Goal: Task Accomplishment & Management: Complete application form

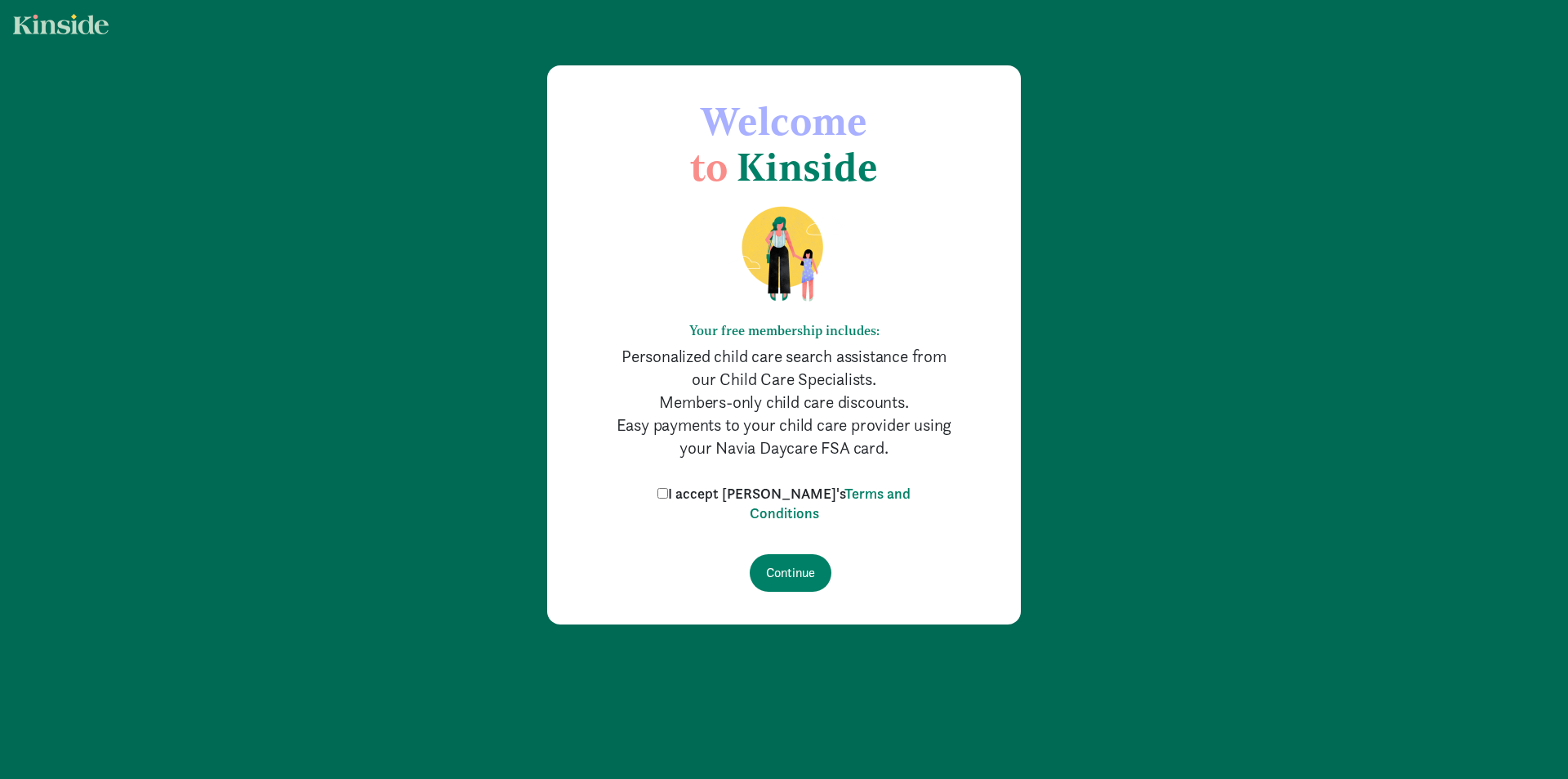
click at [668, 492] on input "I accept [PERSON_NAME]'s Terms and Conditions" at bounding box center [663, 492] width 10 height 10
checkbox input "true"
click at [781, 566] on input "Continue" at bounding box center [791, 572] width 82 height 37
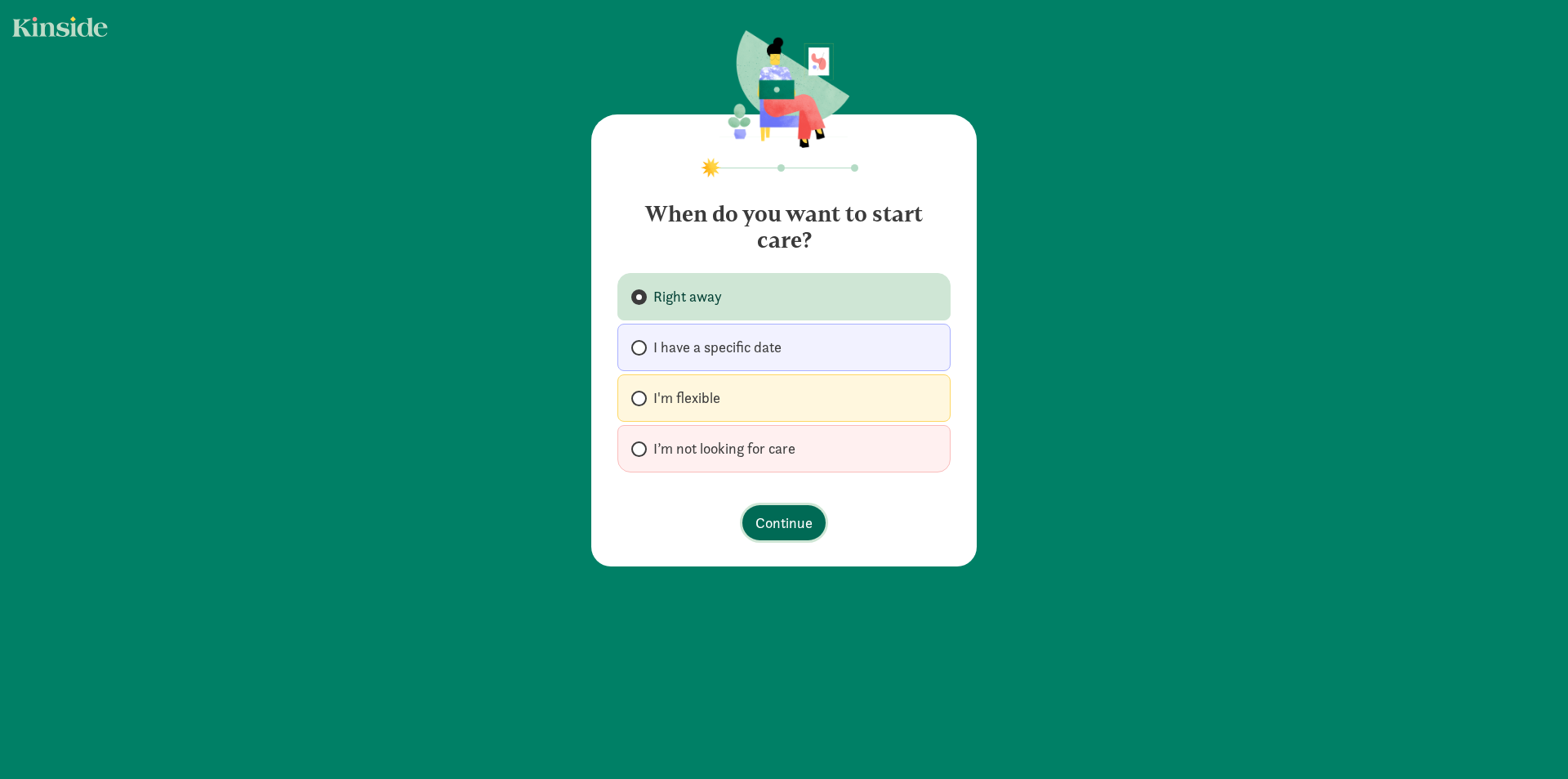
click at [767, 505] on button "Continue" at bounding box center [784, 523] width 84 height 35
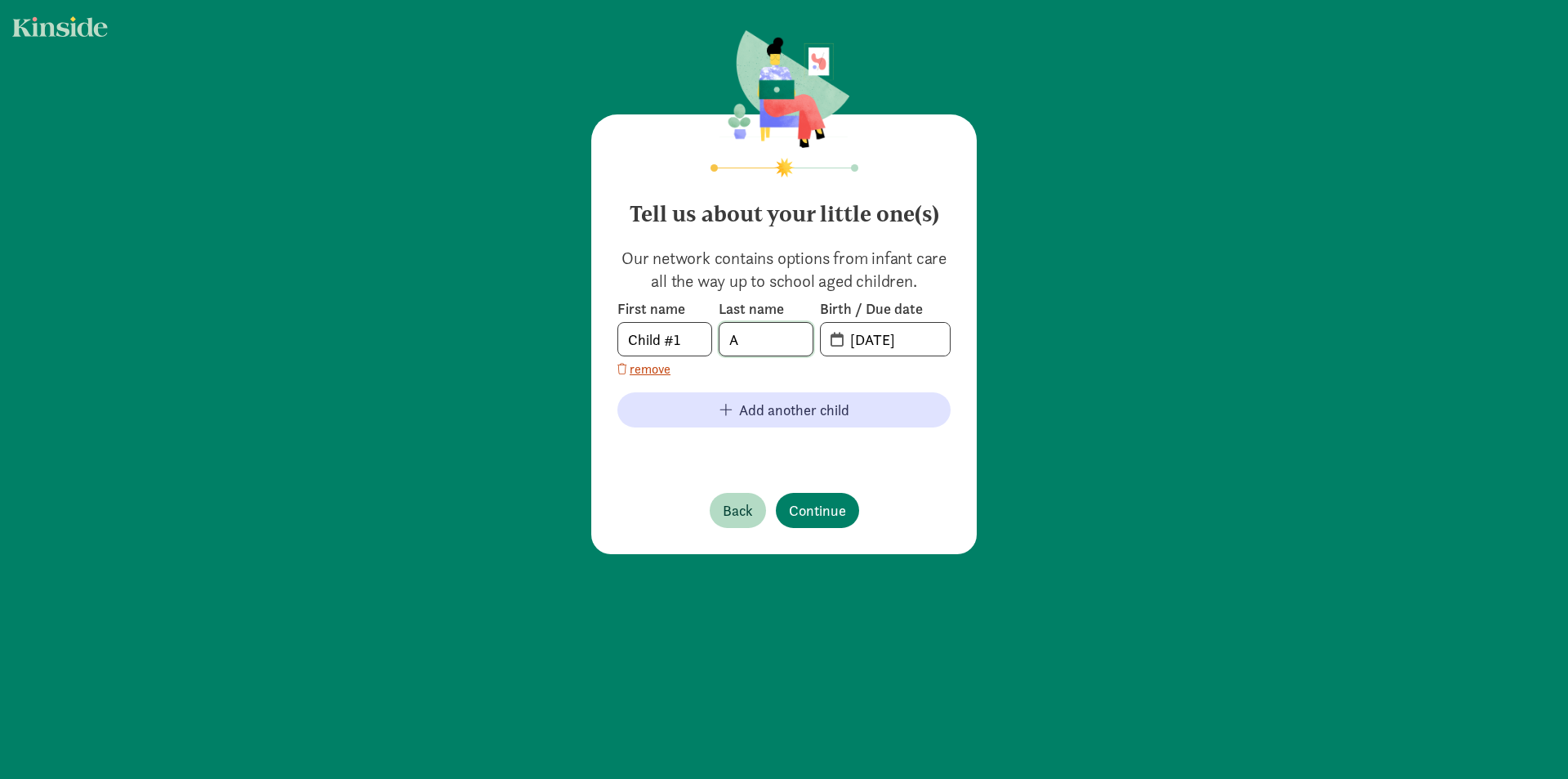
click at [753, 337] on input "A" at bounding box center [766, 339] width 93 height 33
click at [690, 338] on input "Child #1" at bounding box center [665, 339] width 93 height 33
type input "C"
type input "[PERSON_NAME]"
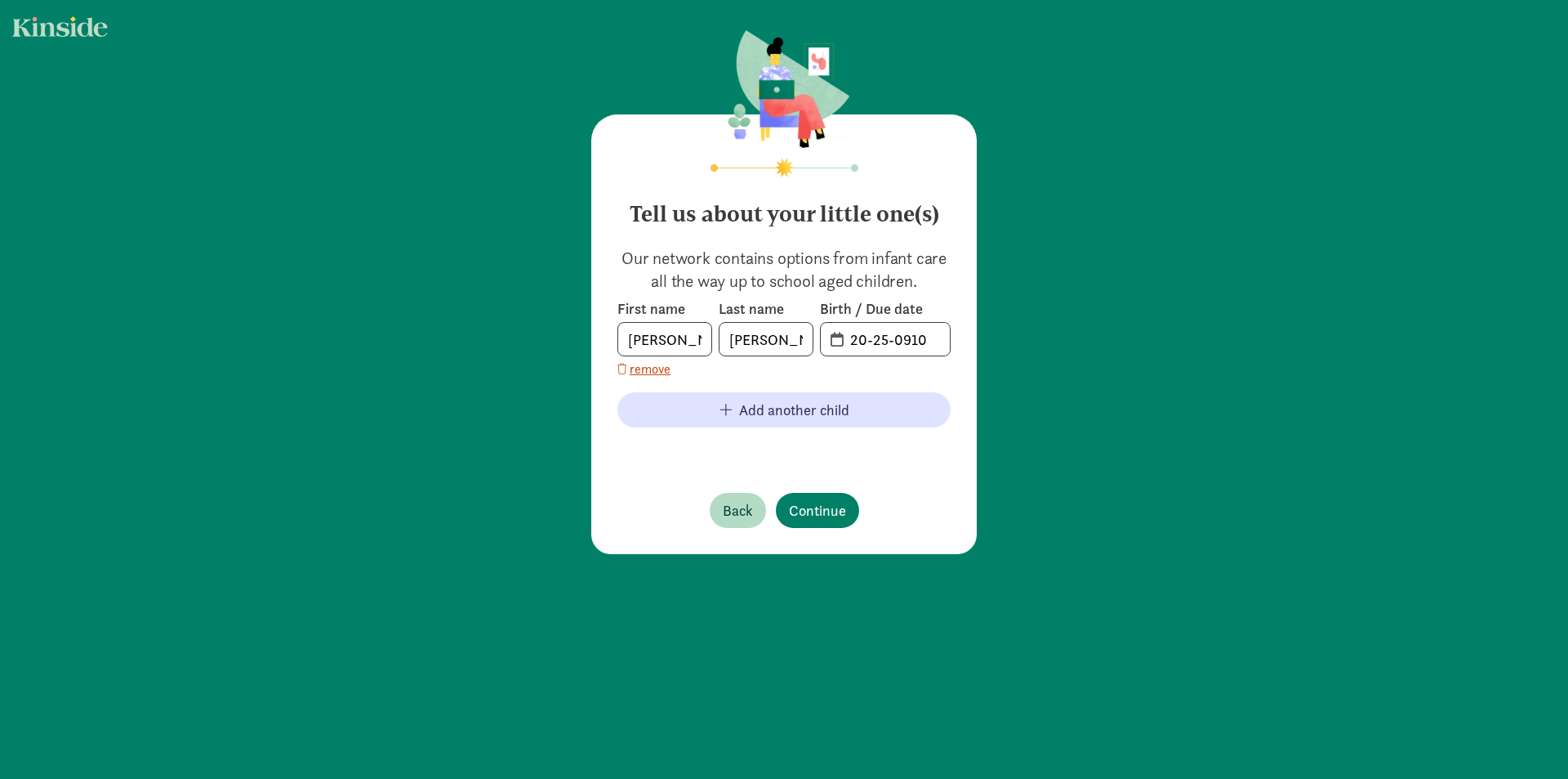
click at [829, 342] on span "20-25-0910" at bounding box center [885, 339] width 129 height 33
click at [833, 342] on span "20-25-0910" at bounding box center [885, 339] width 129 height 33
click at [829, 303] on label "Birth / Due date" at bounding box center [885, 308] width 130 height 20
click at [832, 338] on span "20-25-0910" at bounding box center [885, 339] width 129 height 33
click at [854, 342] on input "20-25-0910" at bounding box center [895, 339] width 110 height 33
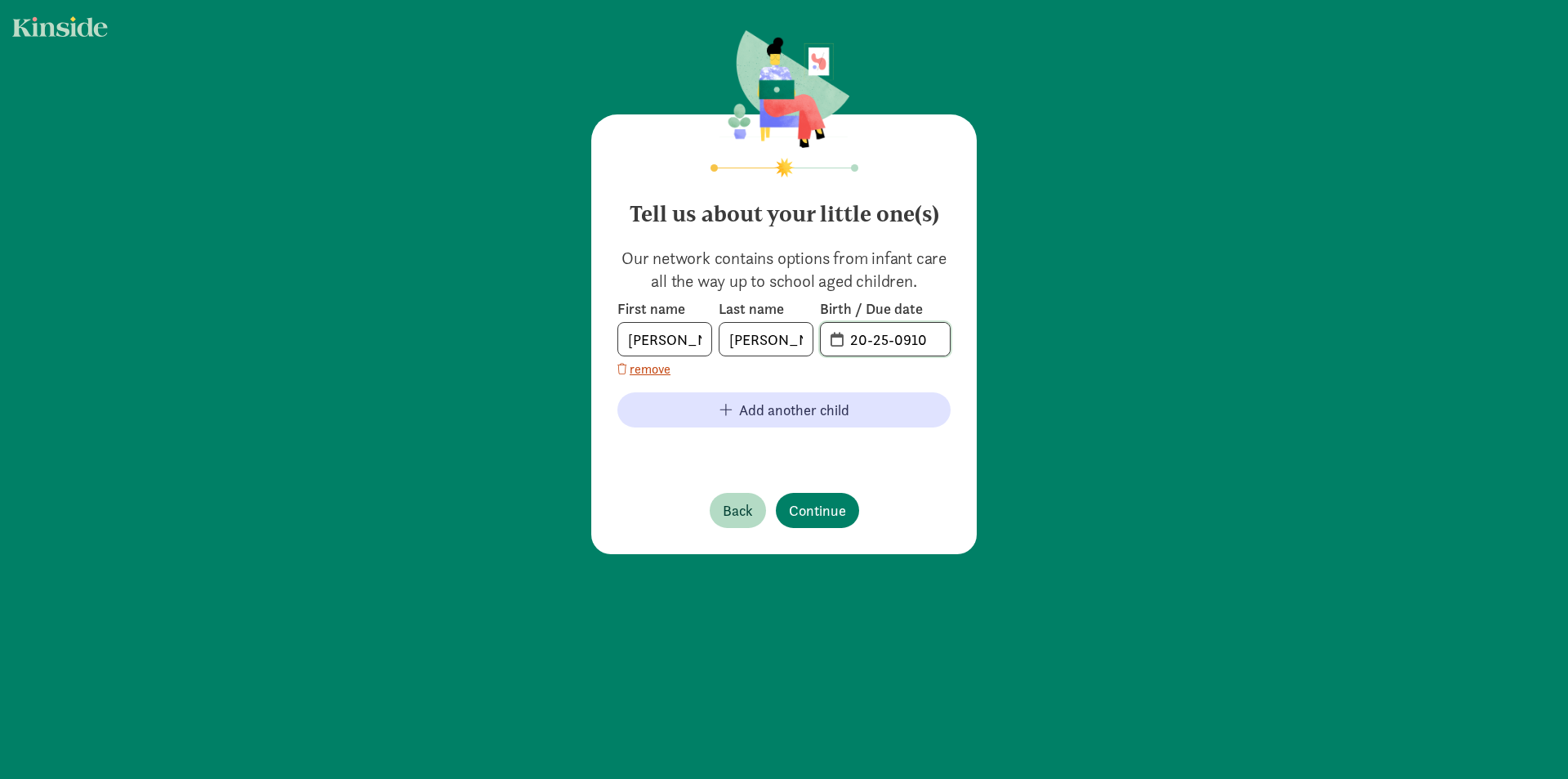
drag, startPoint x: 928, startPoint y: 342, endPoint x: 844, endPoint y: 340, distance: 84.0
click at [844, 340] on input "20-25-0910" at bounding box center [895, 339] width 110 height 33
click at [809, 499] on div "Tell us about your little one(s) Our network contains options from infant care …" at bounding box center [784, 334] width 385 height 439
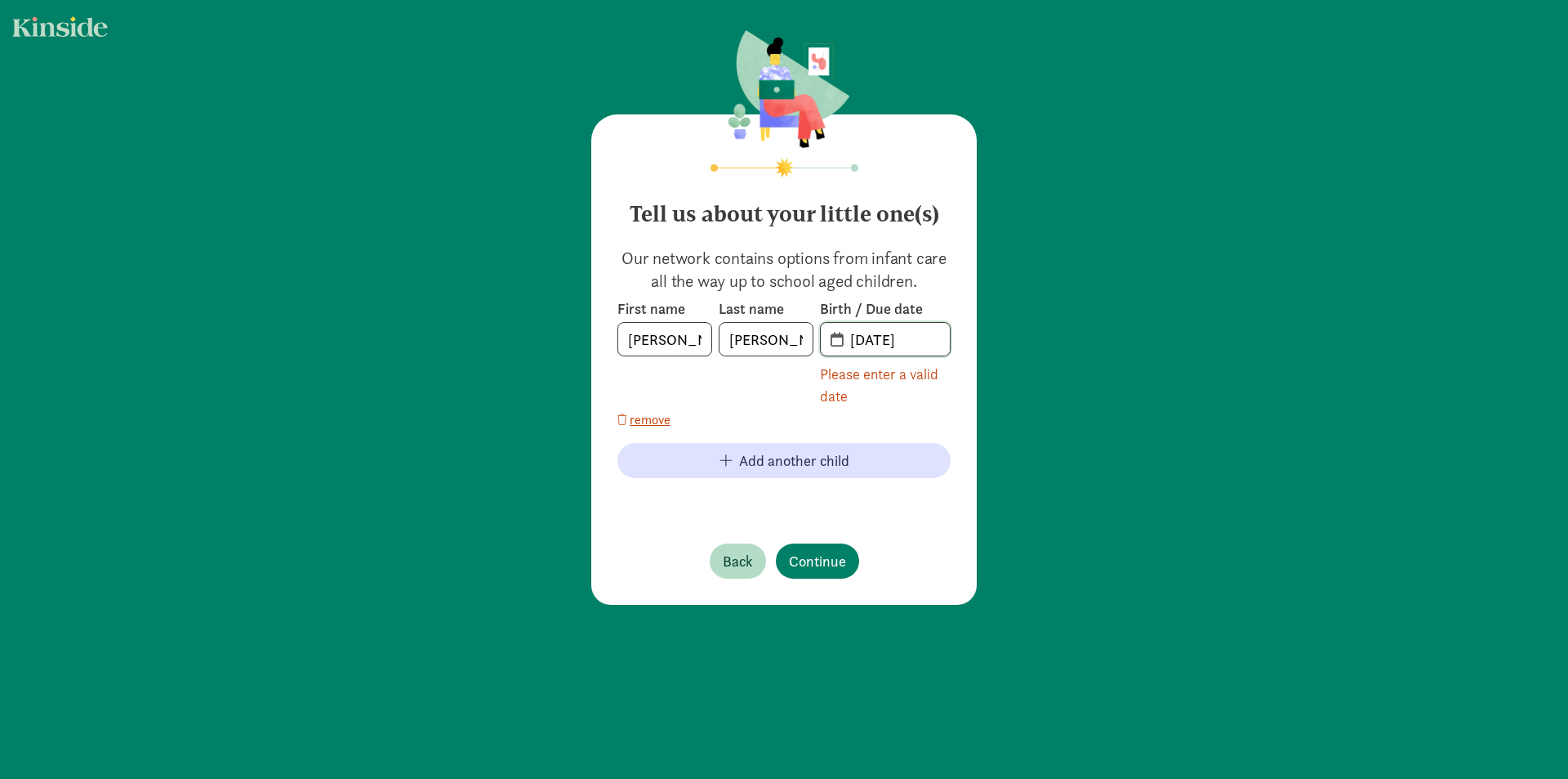
click at [890, 345] on input "19-04-2021" at bounding box center [895, 339] width 110 height 33
drag, startPoint x: 849, startPoint y: 338, endPoint x: 928, endPoint y: 337, distance: 79.0
click at [928, 337] on input "19-04-2021" at bounding box center [895, 339] width 110 height 33
click at [889, 340] on input "19-04-2021" at bounding box center [895, 339] width 110 height 33
click at [916, 339] on input "19-04-2021" at bounding box center [895, 339] width 110 height 33
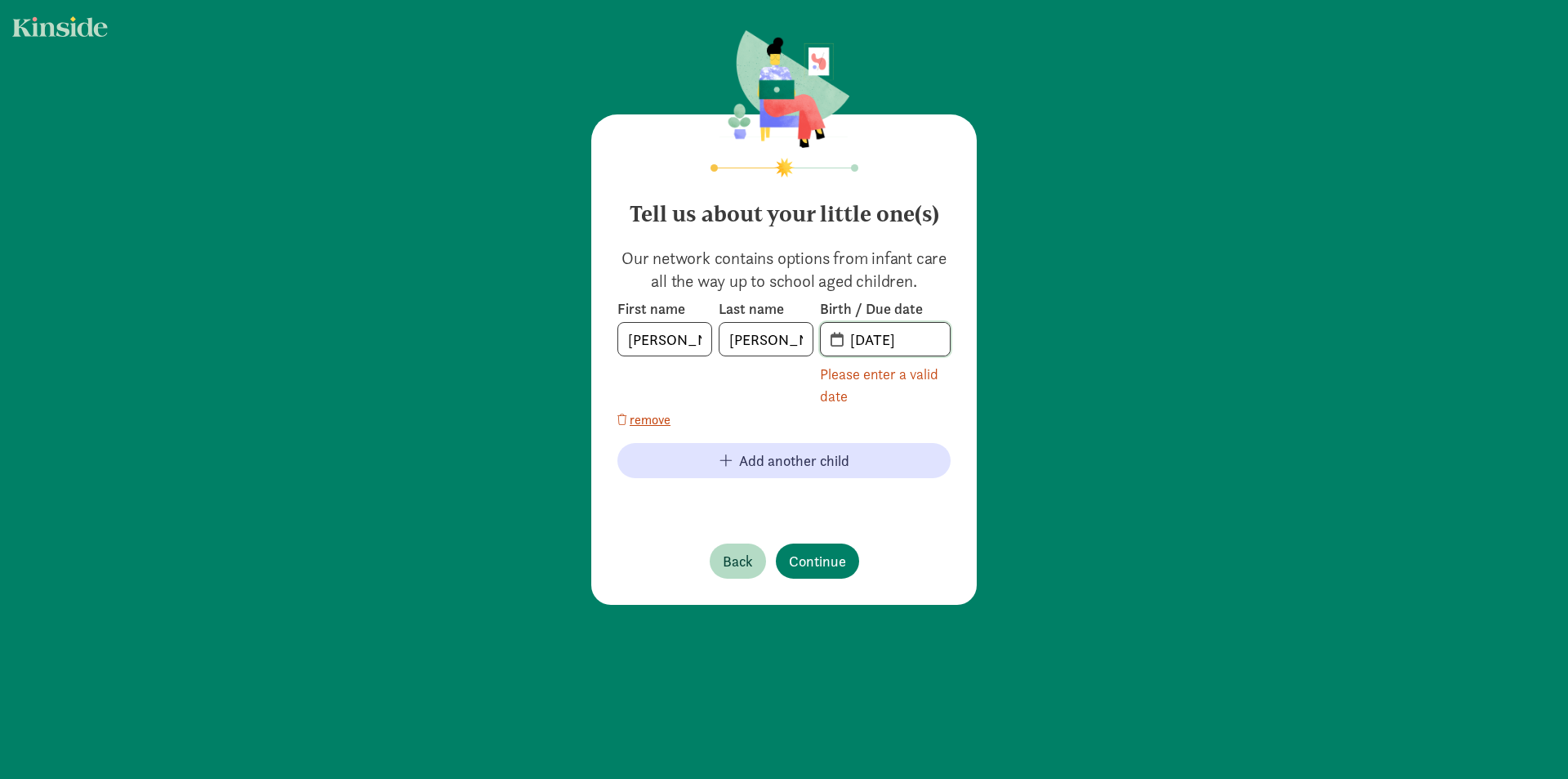
click at [917, 339] on input "19-04-2021" at bounding box center [895, 339] width 110 height 33
click at [829, 338] on span "19-04-2021" at bounding box center [885, 339] width 129 height 33
click at [831, 342] on span "19-04-2021" at bounding box center [885, 339] width 129 height 33
click at [919, 338] on input "19-04-2021" at bounding box center [895, 339] width 110 height 33
type input "1"
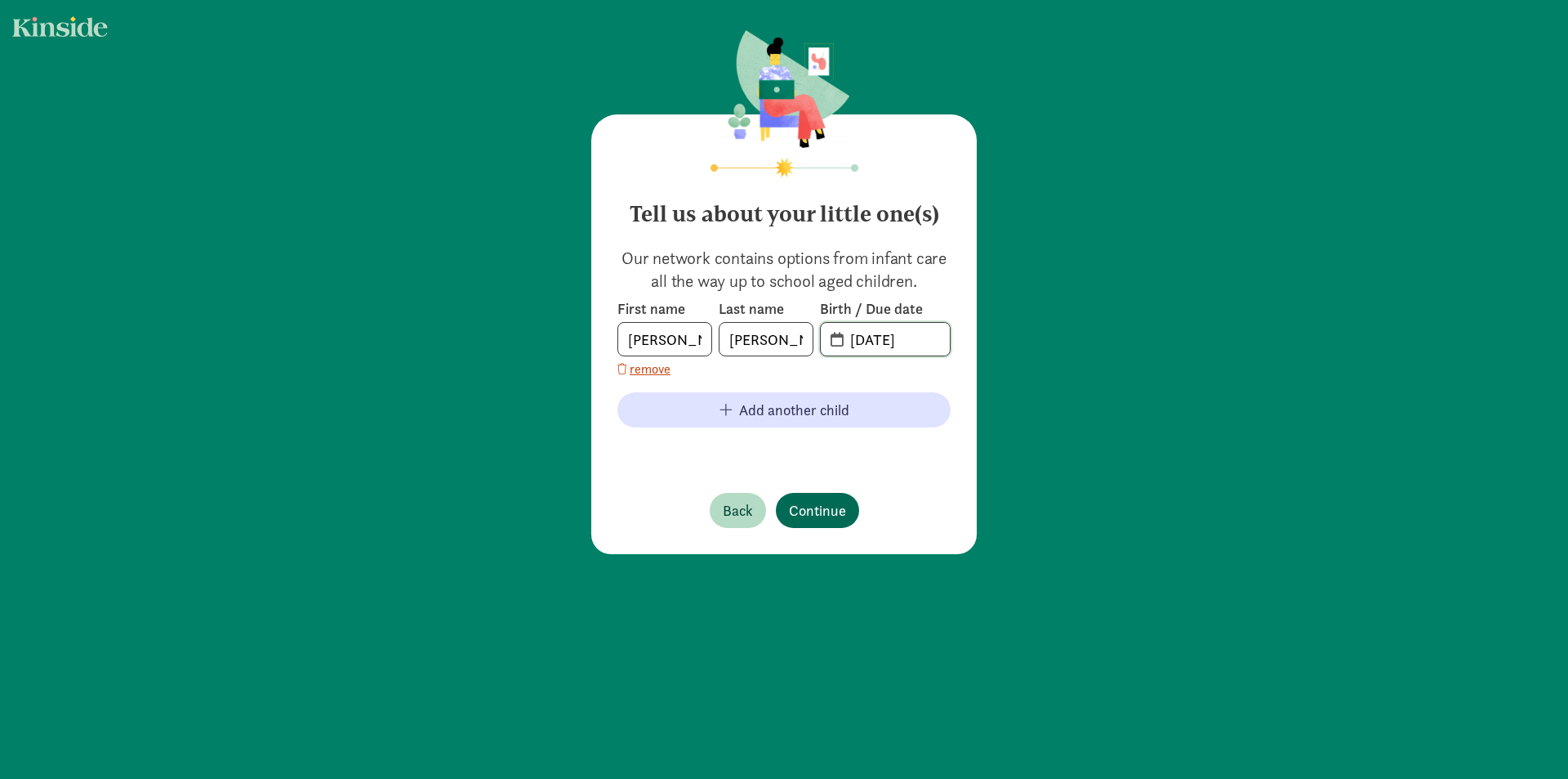
type input "04-19-2021"
click at [806, 499] on span "Continue" at bounding box center [817, 510] width 57 height 22
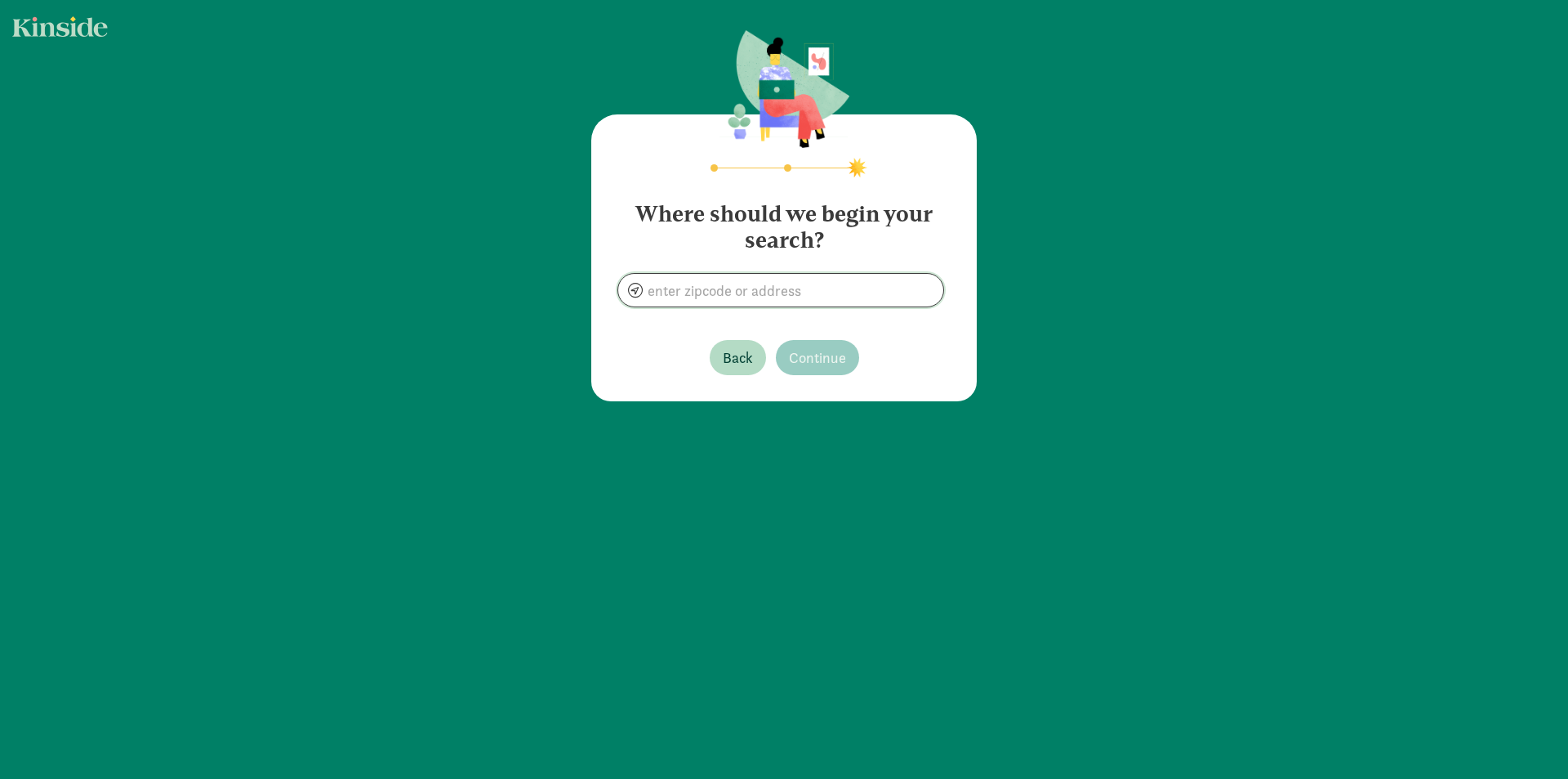
click at [658, 291] on input at bounding box center [781, 289] width 325 height 33
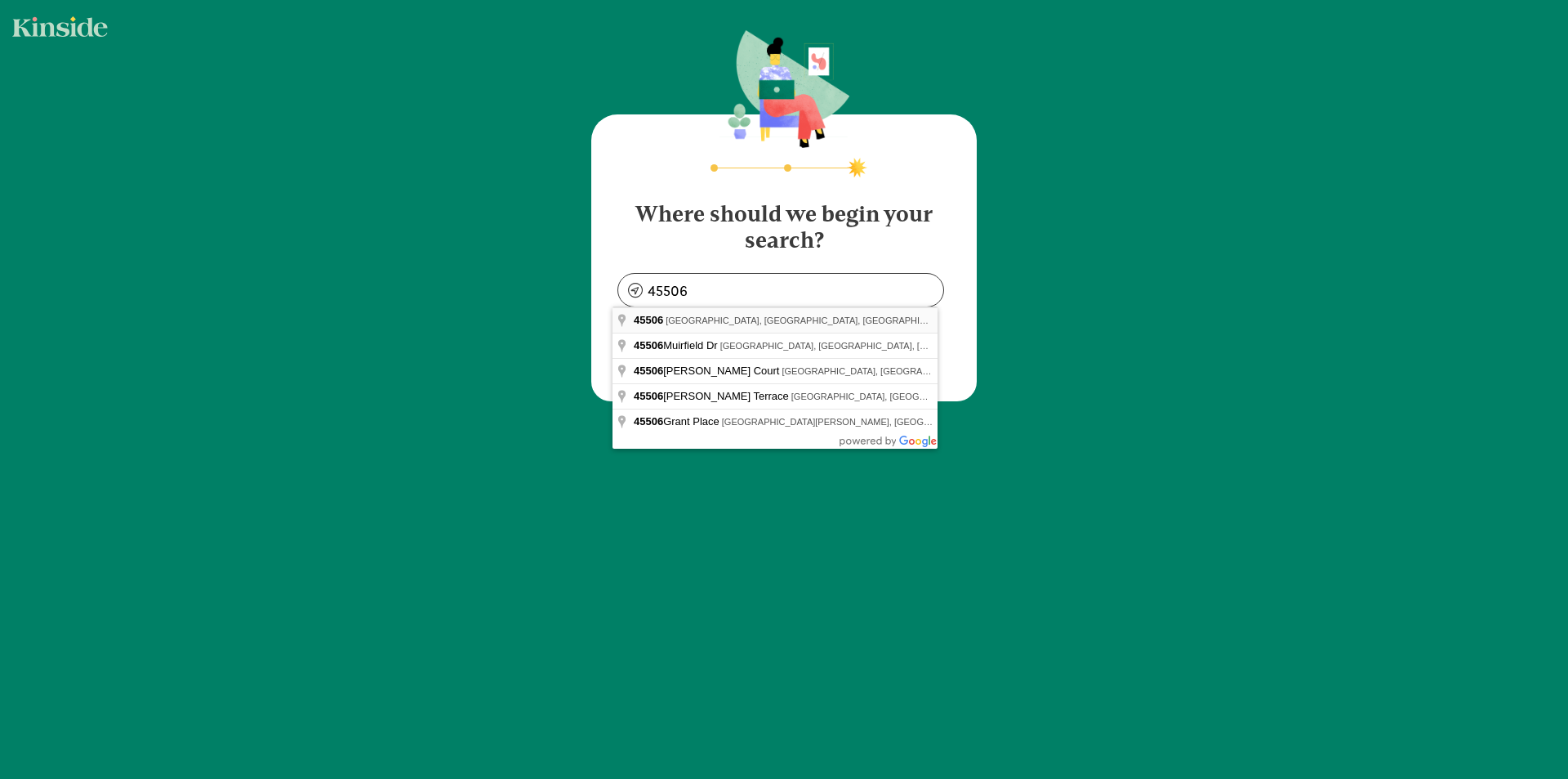
type input "Springfield, OH 45506, USA"
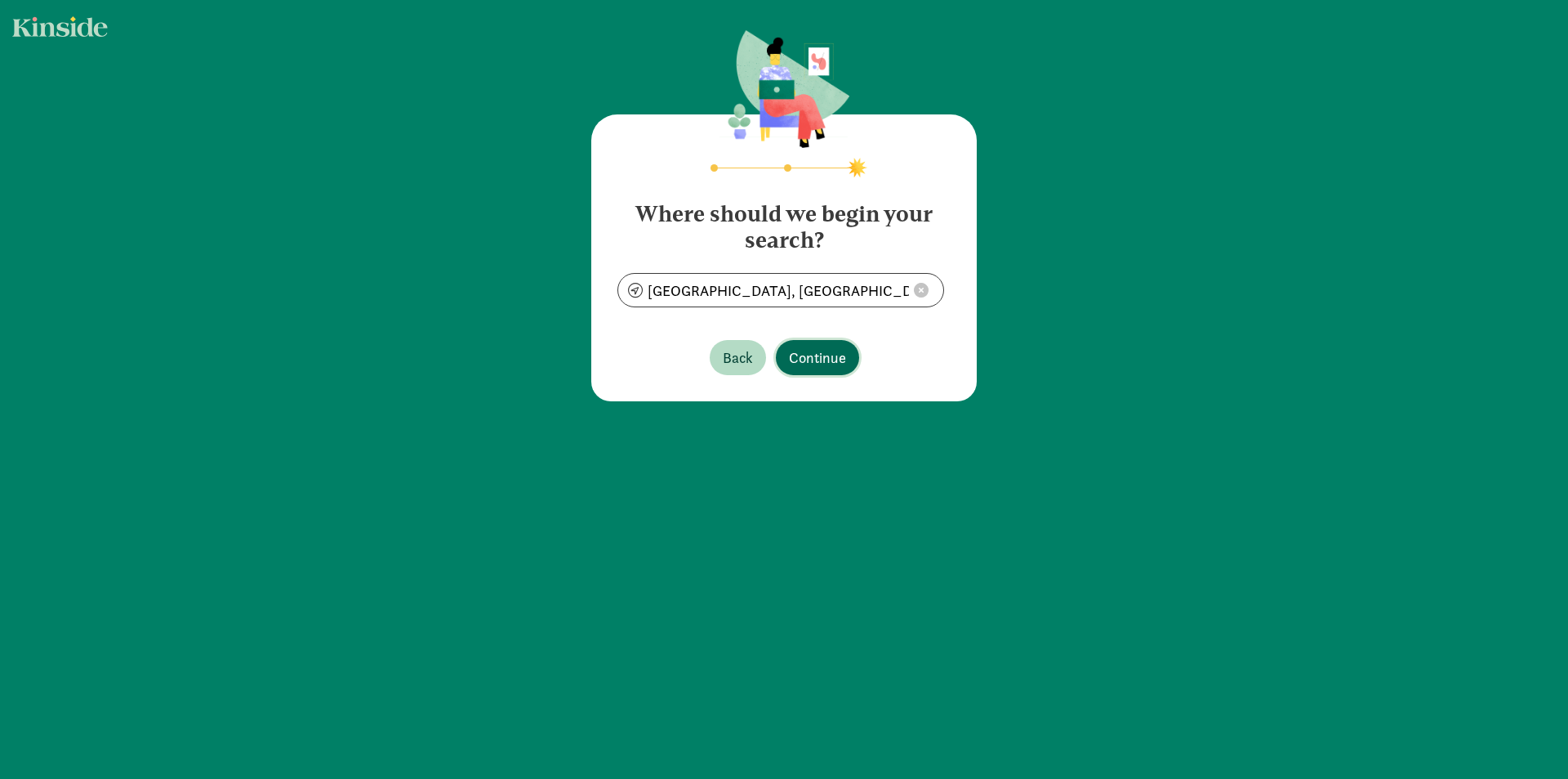
click at [807, 351] on span "Continue" at bounding box center [817, 357] width 57 height 22
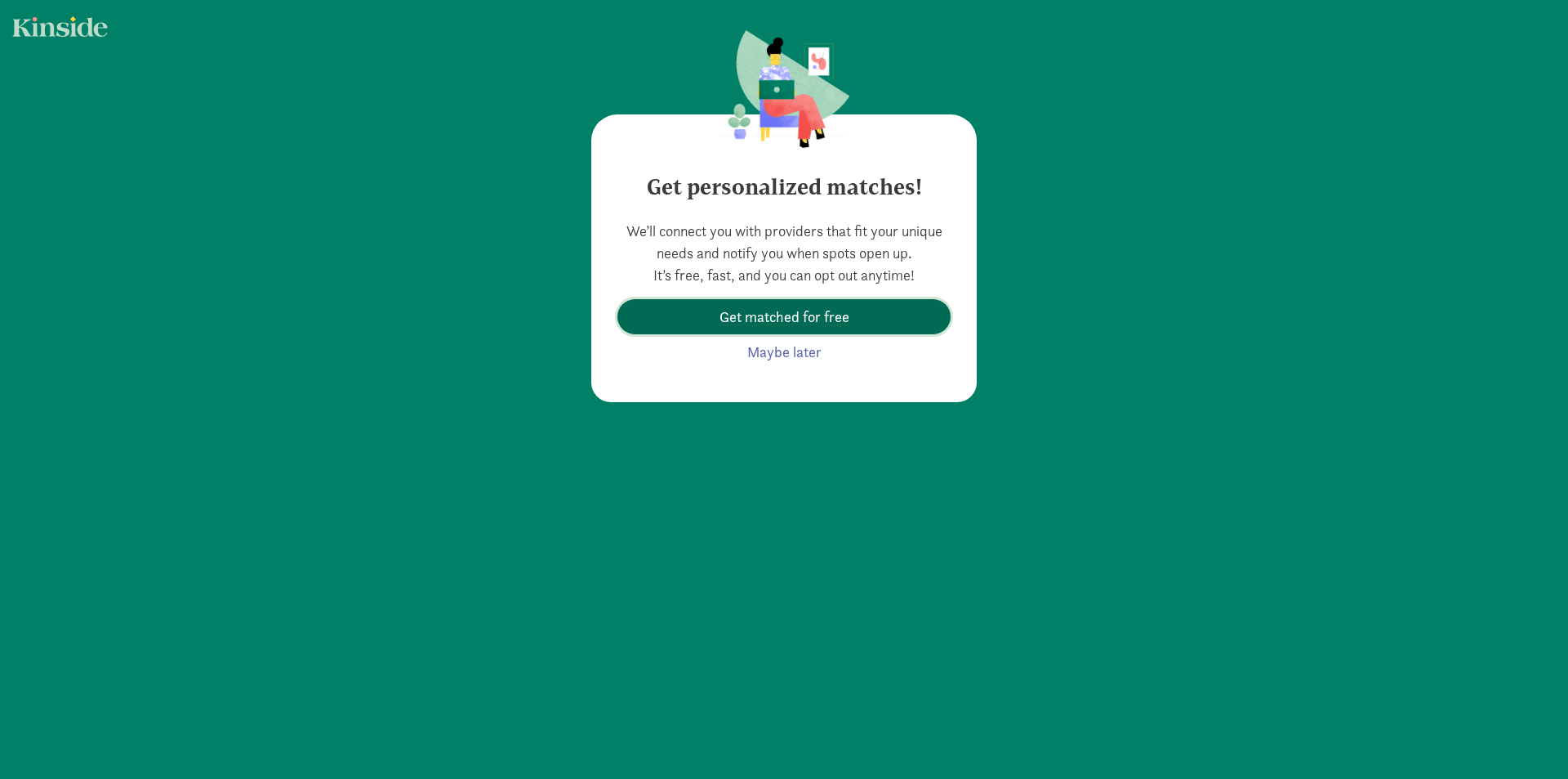
click at [850, 313] on span "Get matched for free" at bounding box center [784, 316] width 307 height 22
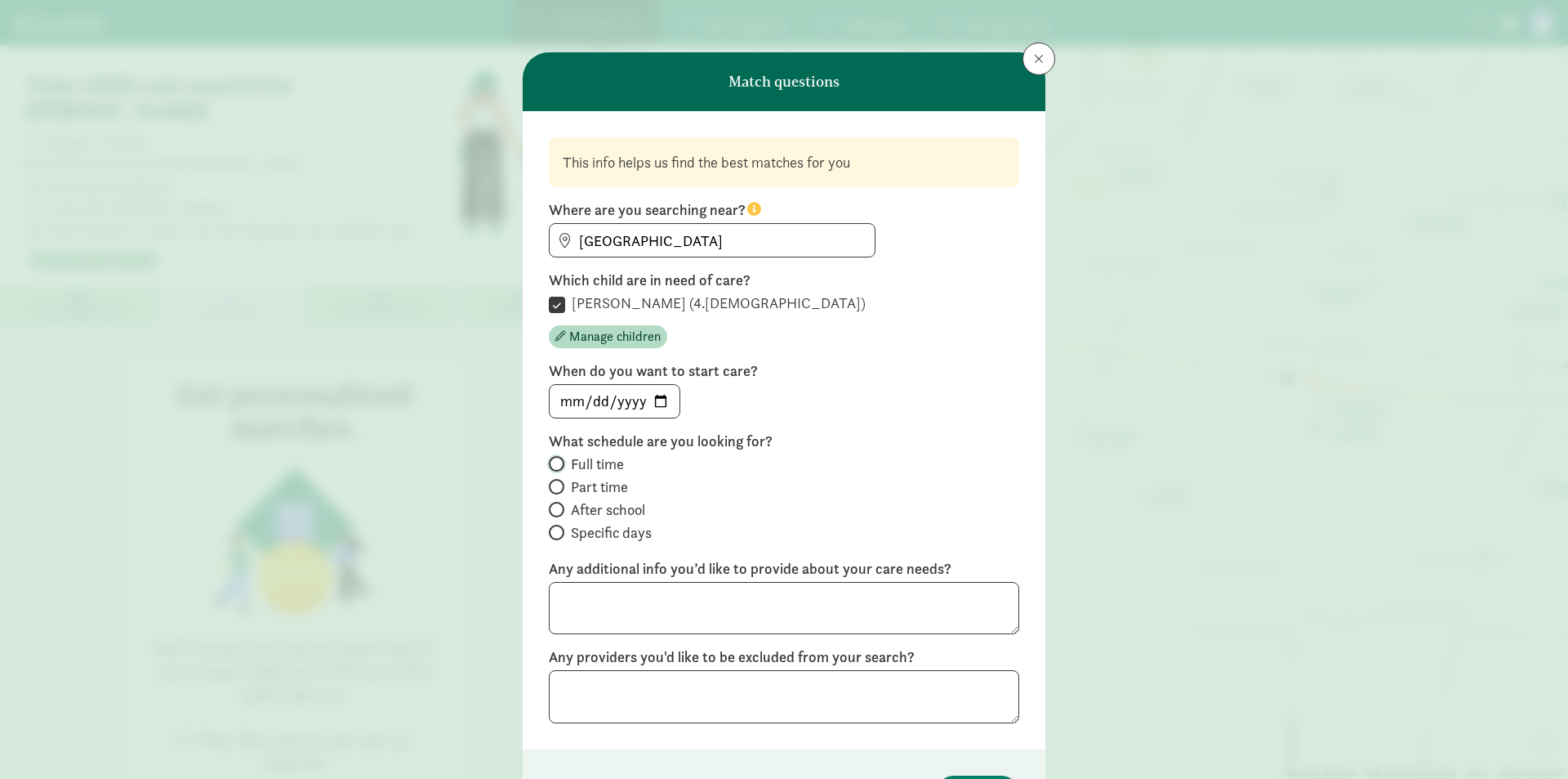
click at [550, 464] on input "Full time" at bounding box center [554, 463] width 10 height 10
radio input "true"
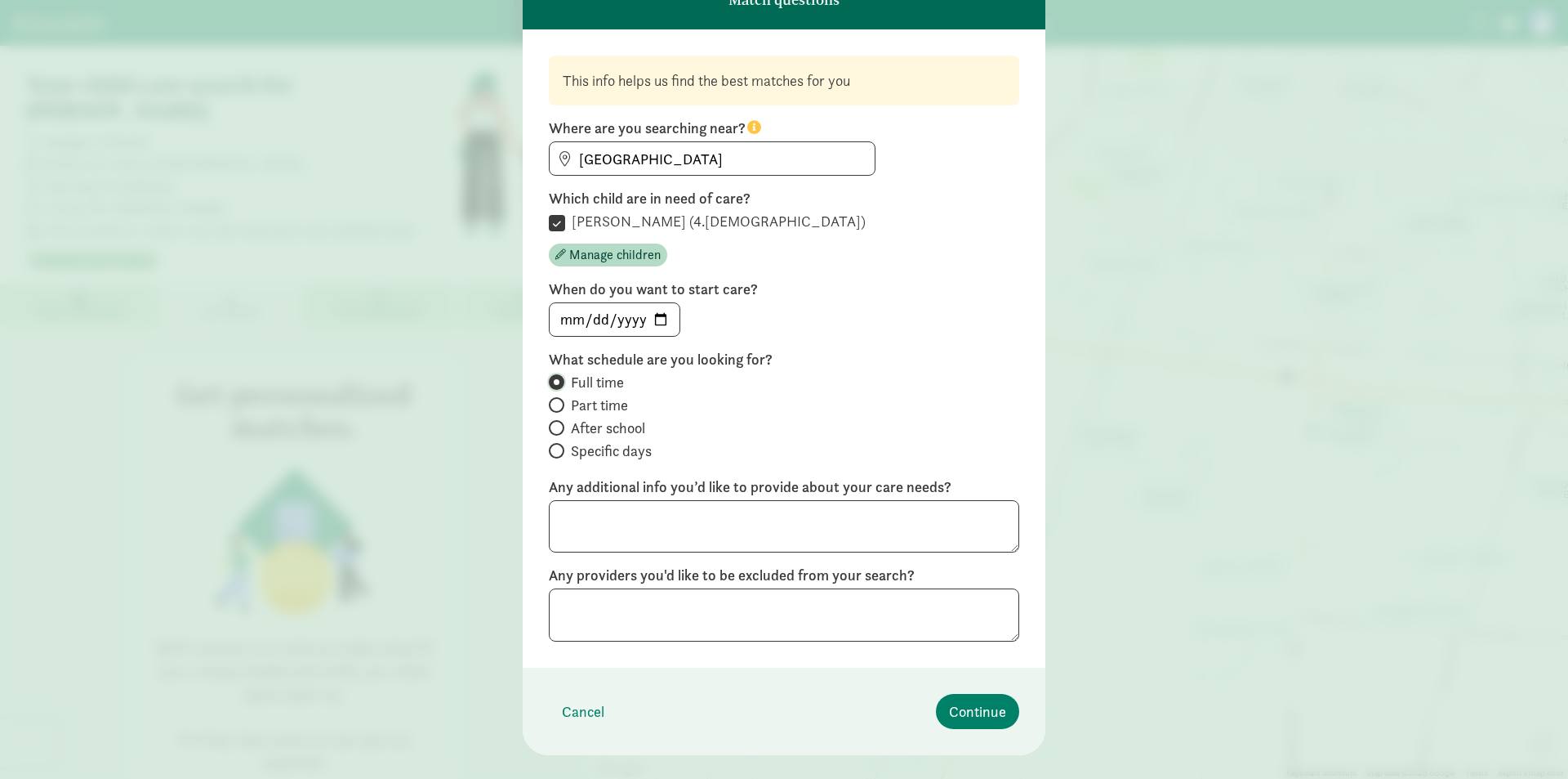
scroll to position [111, 0]
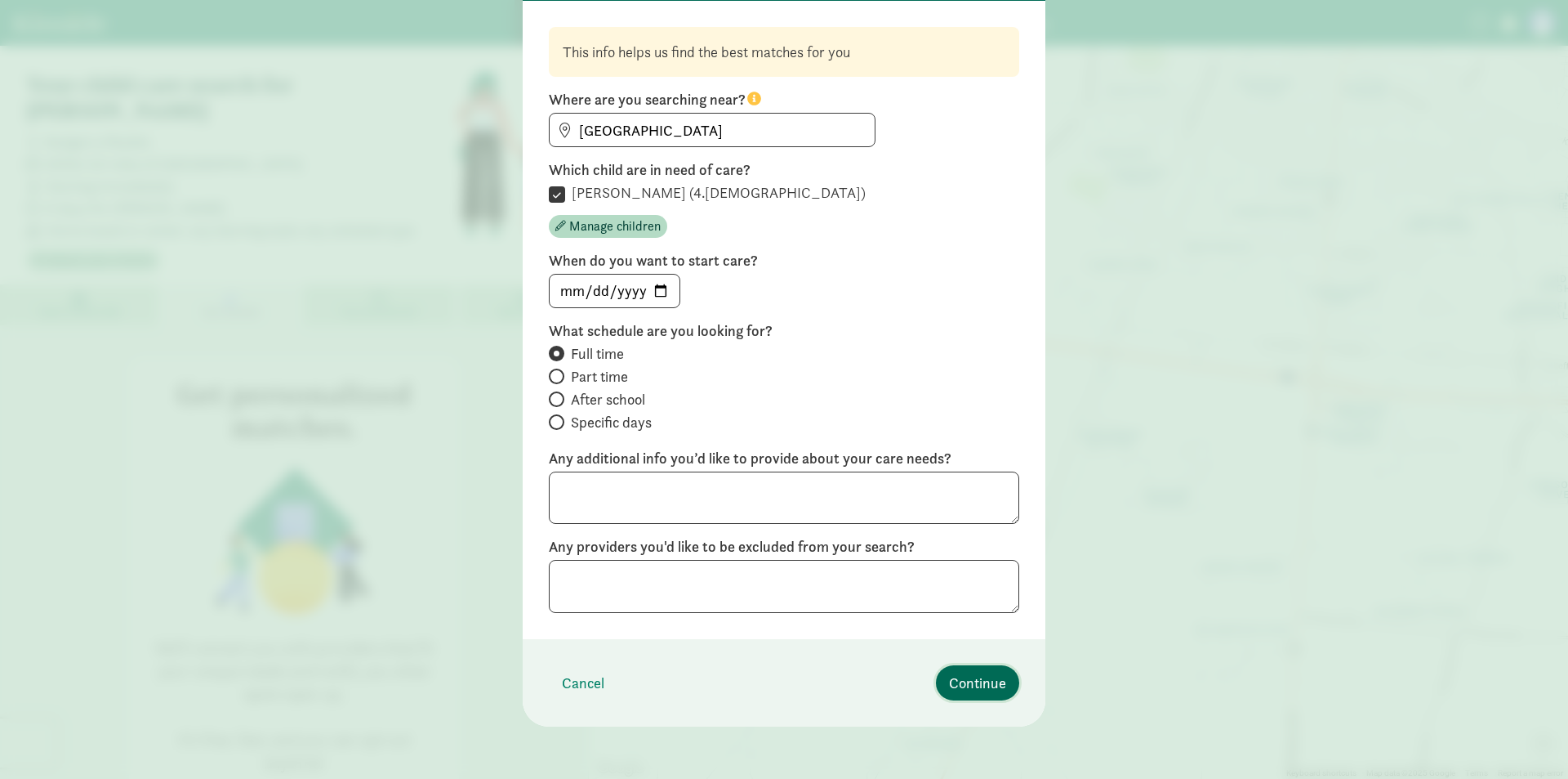
click at [963, 678] on span "Continue" at bounding box center [977, 683] width 57 height 22
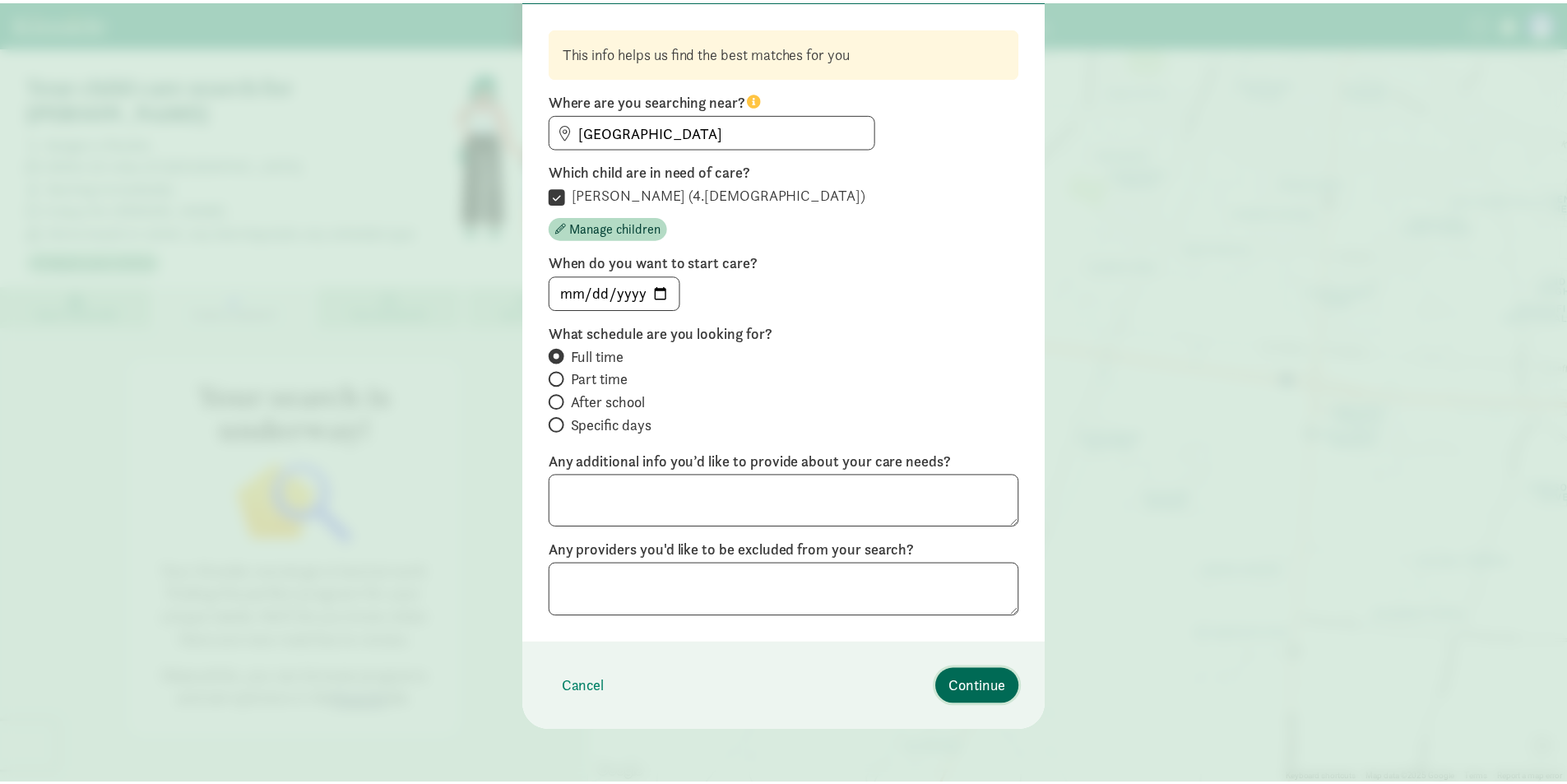
scroll to position [0, 0]
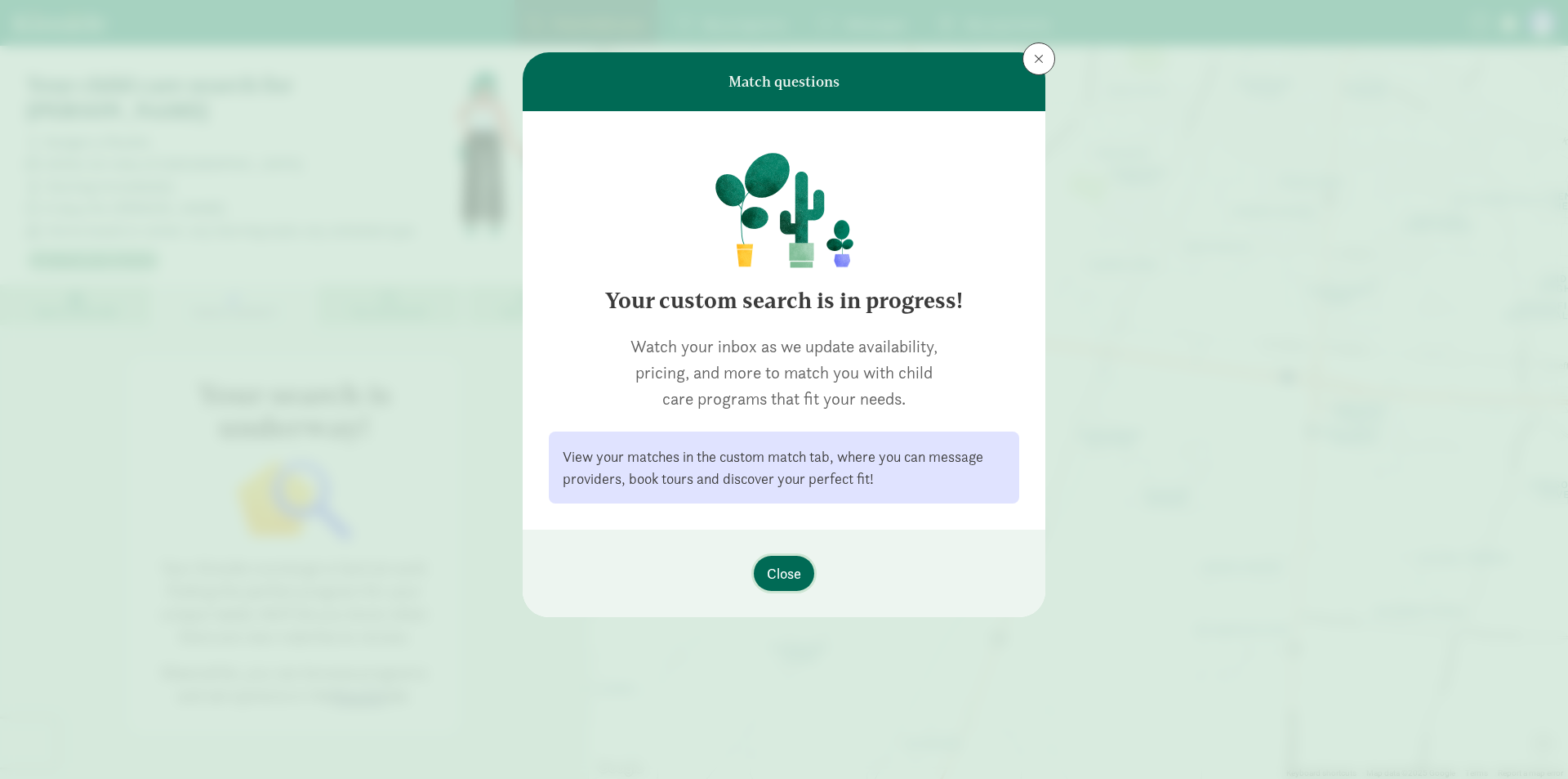
click at [784, 563] on span "Close" at bounding box center [784, 573] width 34 height 22
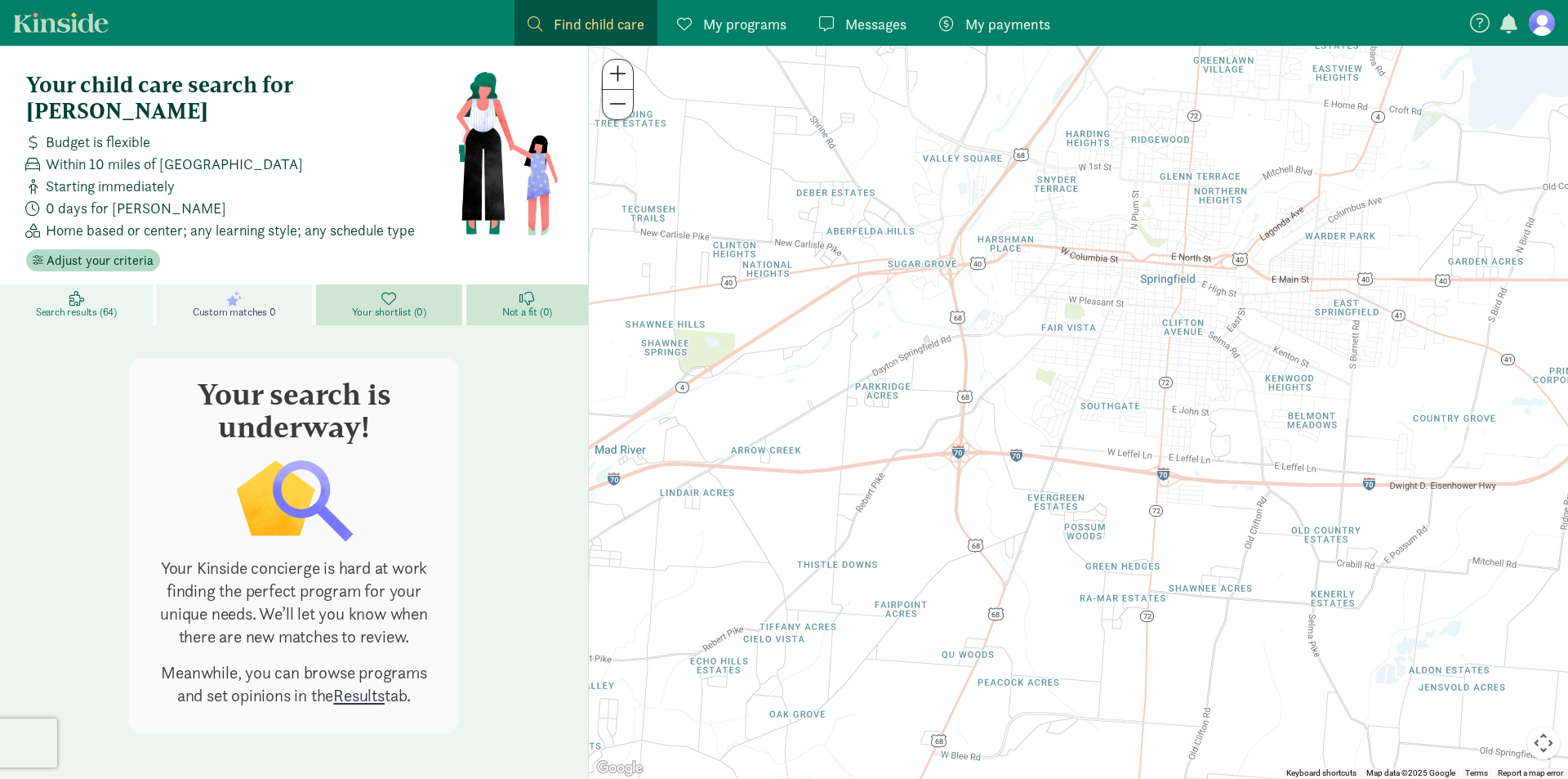
click at [87, 284] on link "Search results (64)" at bounding box center [78, 304] width 157 height 41
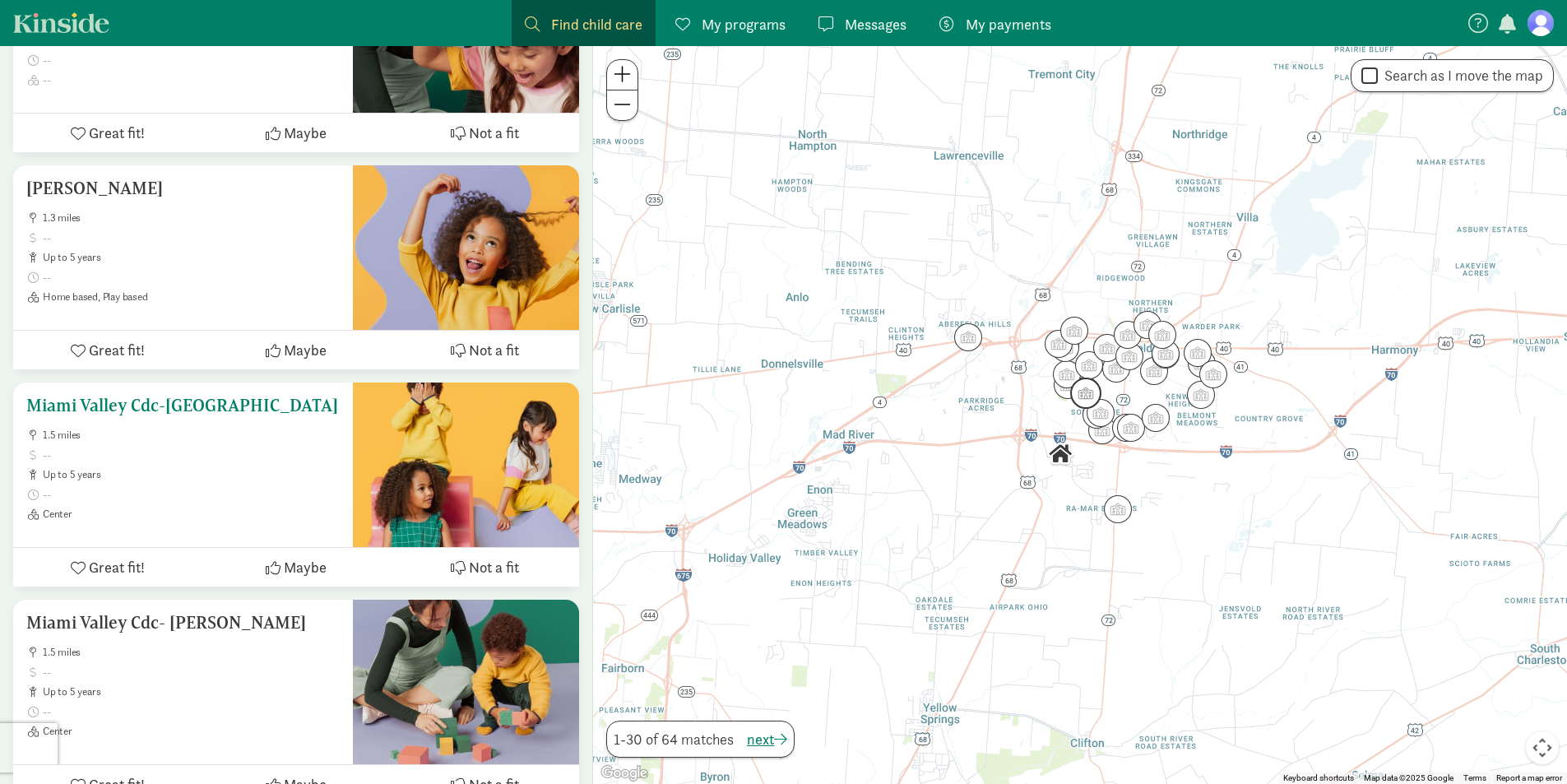
scroll to position [740, 0]
